Goal: Transaction & Acquisition: Book appointment/travel/reservation

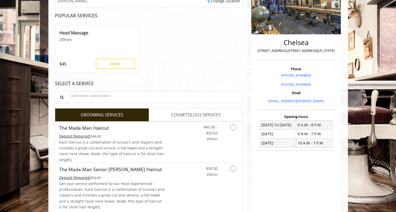
scroll to position [93, 0]
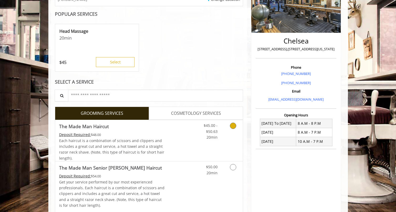
click at [232, 123] on icon "Grooming services" at bounding box center [233, 126] width 6 height 6
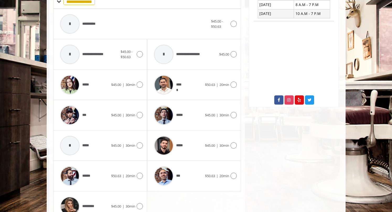
scroll to position [231, 0]
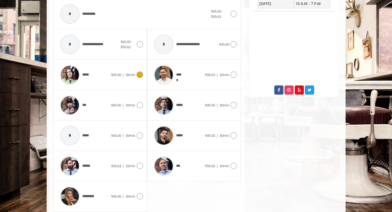
click at [139, 72] on icon at bounding box center [140, 75] width 6 height 6
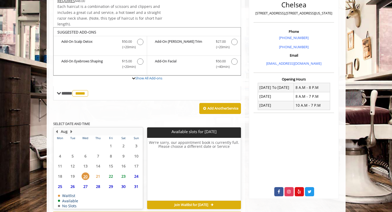
scroll to position [152, 0]
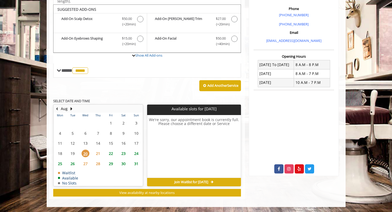
click at [110, 150] on span "22" at bounding box center [111, 154] width 8 height 8
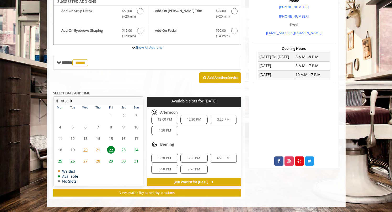
scroll to position [0, 0]
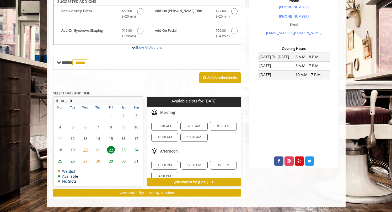
click at [96, 152] on span "21" at bounding box center [98, 150] width 8 height 8
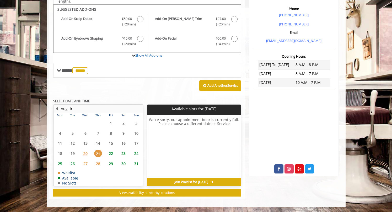
click at [85, 154] on span "20" at bounding box center [86, 154] width 8 height 8
click at [97, 154] on span "21" at bounding box center [98, 154] width 8 height 8
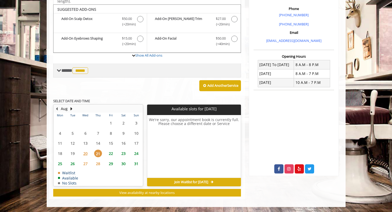
click at [62, 70] on span "**** ***** ********" at bounding box center [75, 70] width 28 height 5
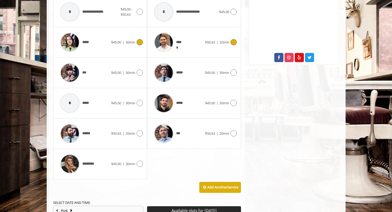
scroll to position [265, 0]
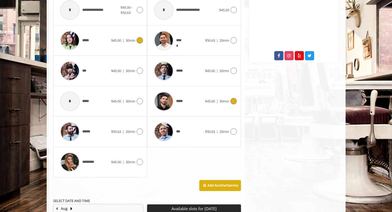
click at [233, 100] on icon at bounding box center [234, 101] width 6 height 6
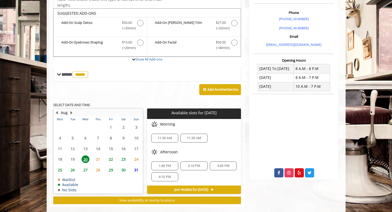
scroll to position [155, 0]
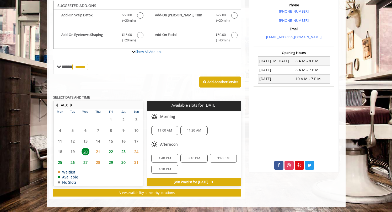
click at [109, 152] on span "22" at bounding box center [111, 152] width 8 height 8
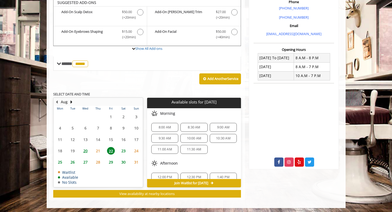
scroll to position [160, 0]
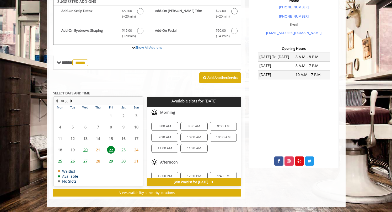
click at [166, 149] on span "11:00 AM" at bounding box center [165, 148] width 14 height 4
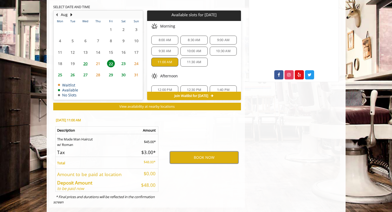
scroll to position [254, 0]
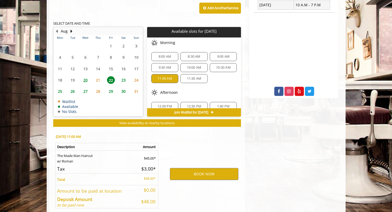
click at [98, 78] on span "21" at bounding box center [98, 80] width 8 height 8
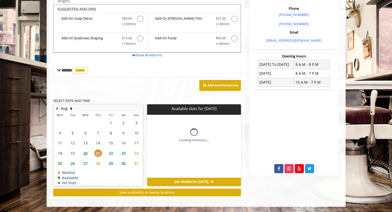
scroll to position [152, 0]
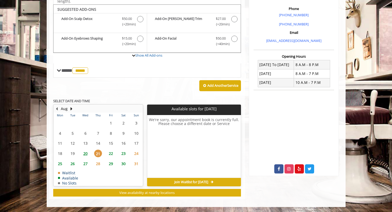
click at [86, 155] on span "20" at bounding box center [86, 154] width 8 height 8
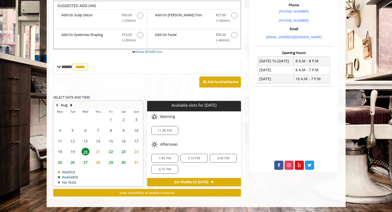
click at [111, 152] on span "22" at bounding box center [111, 152] width 8 height 8
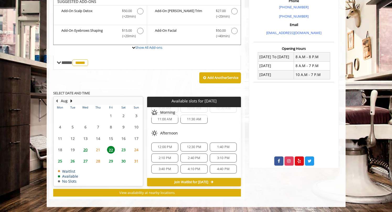
scroll to position [21, 0]
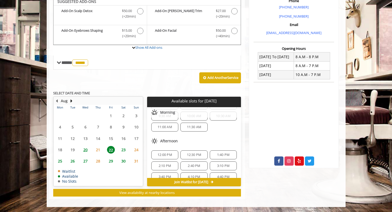
click at [165, 155] on span "12:00 PM" at bounding box center [165, 155] width 14 height 4
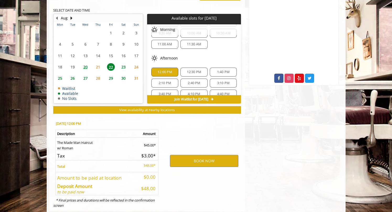
scroll to position [254, 0]
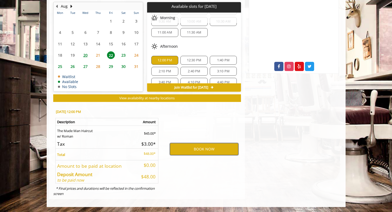
click at [183, 150] on button "BOOK NOW" at bounding box center [204, 149] width 69 height 12
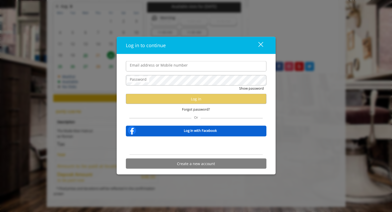
click at [181, 66] on input "Email address or Mobile number" at bounding box center [196, 66] width 141 height 11
click at [177, 19] on div "Log in to continue close Email address or Mobile number Password Show password …" at bounding box center [196, 106] width 392 height 212
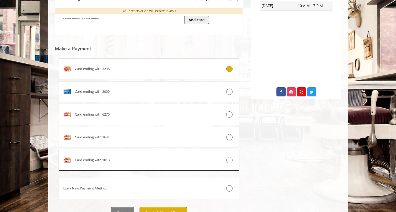
scroll to position [233, 0]
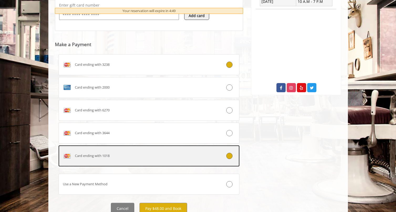
click at [221, 156] on div at bounding box center [224, 156] width 30 height 6
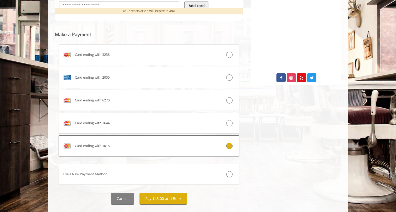
scroll to position [254, 0]
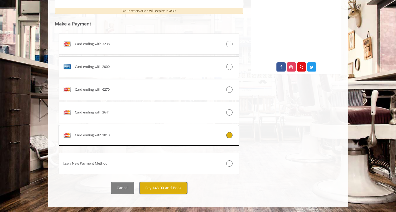
click at [172, 187] on button "Pay $48.00 and Book" at bounding box center [163, 188] width 48 height 12
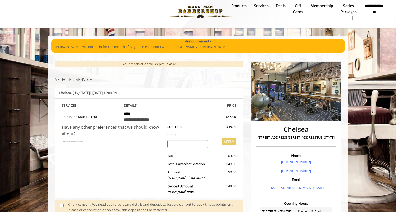
scroll to position [5, 0]
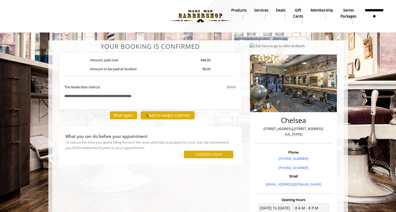
click at [174, 118] on button "Add to Google Calendar" at bounding box center [168, 116] width 54 height 8
